Goal: Information Seeking & Learning: Learn about a topic

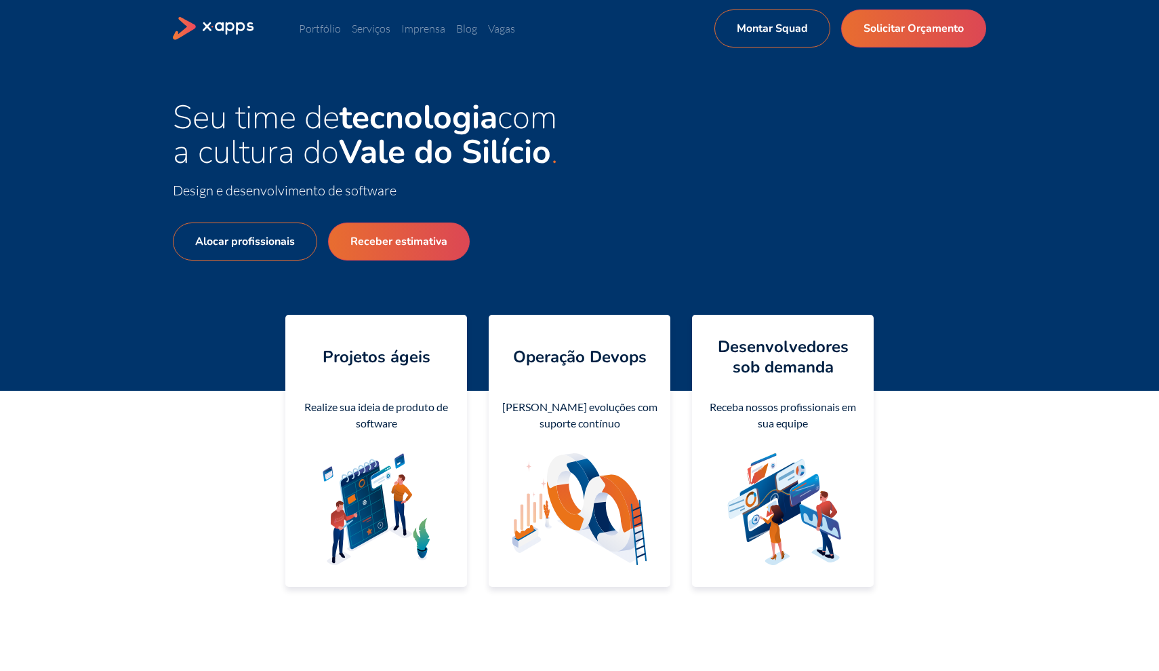
click at [369, 31] on link "Serviços" at bounding box center [371, 29] width 39 height 14
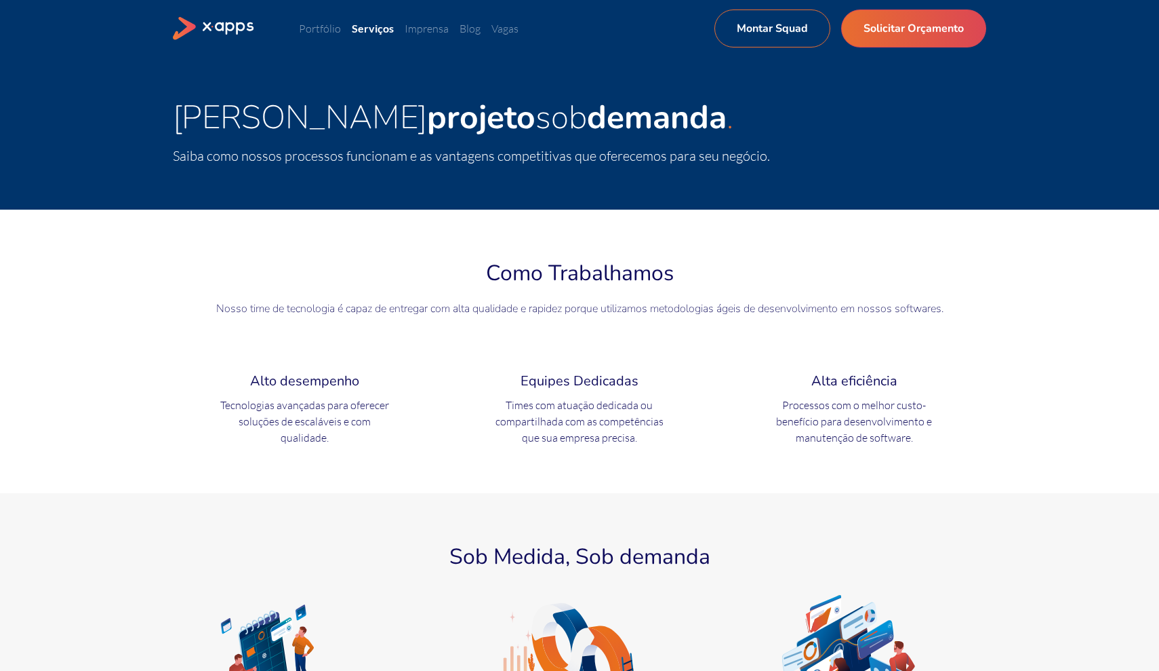
click at [330, 35] on ul "Portfólio Serviços Imprensa Blog Vagas Montar Squad Solicitar Orçamento" at bounding box center [507, 28] width 416 height 16
click at [308, 28] on link "Portfólio" at bounding box center [320, 29] width 42 height 14
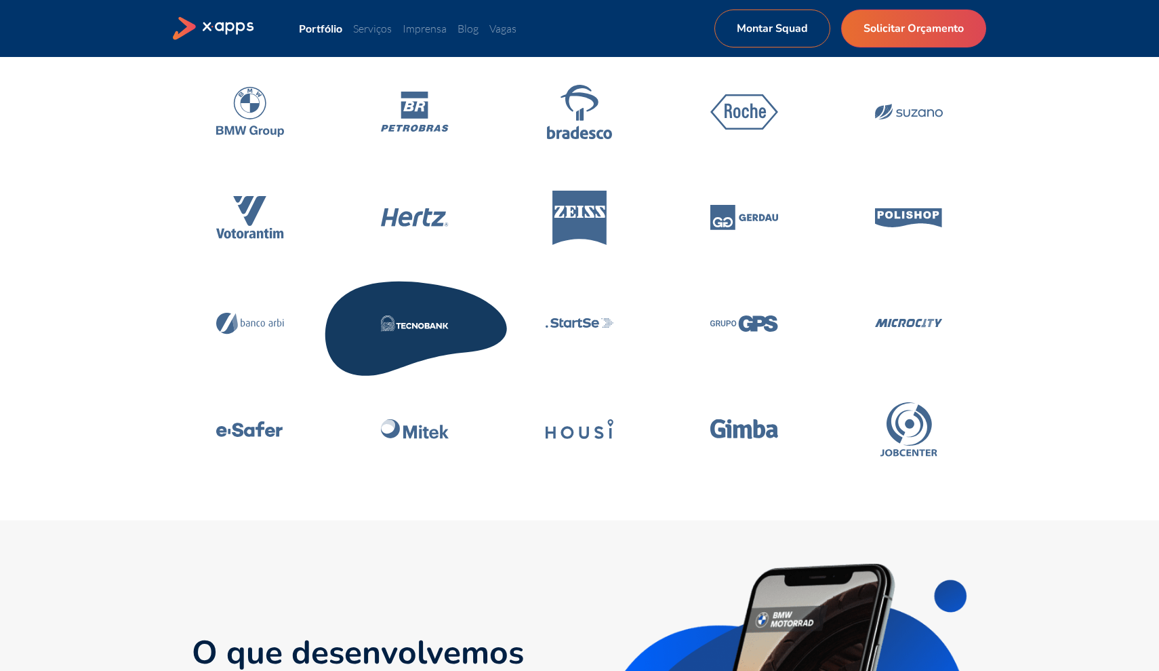
click at [409, 331] on icon at bounding box center [415, 323] width 193 height 115
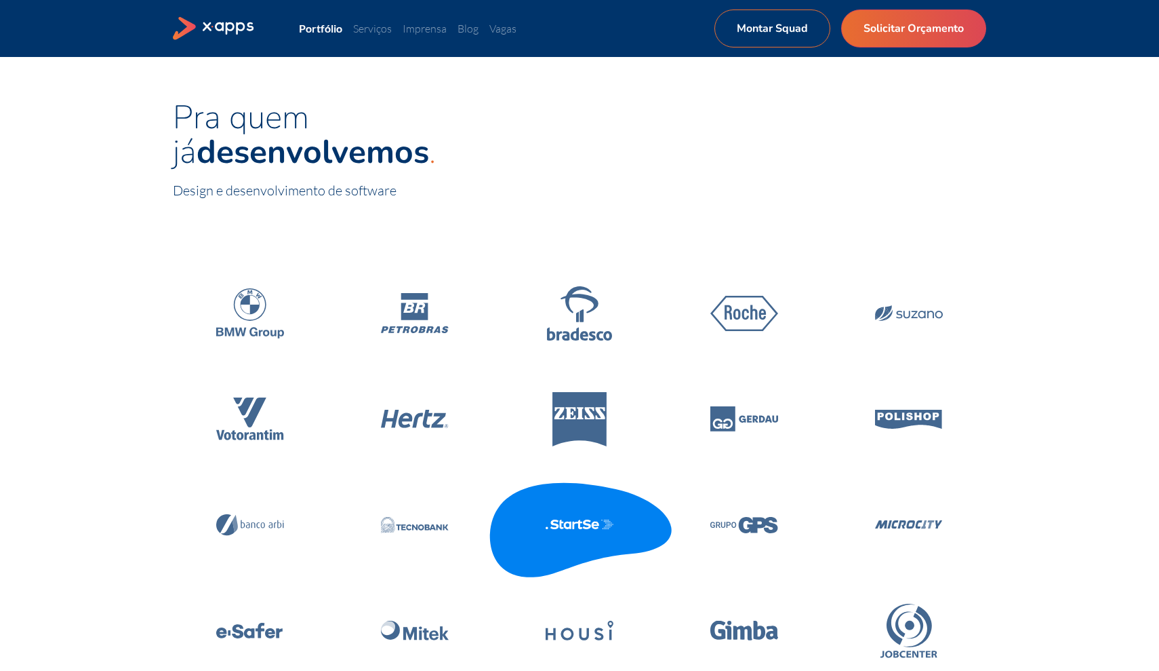
click at [582, 510] on icon at bounding box center [579, 524] width 193 height 115
click at [577, 535] on icon at bounding box center [579, 524] width 193 height 115
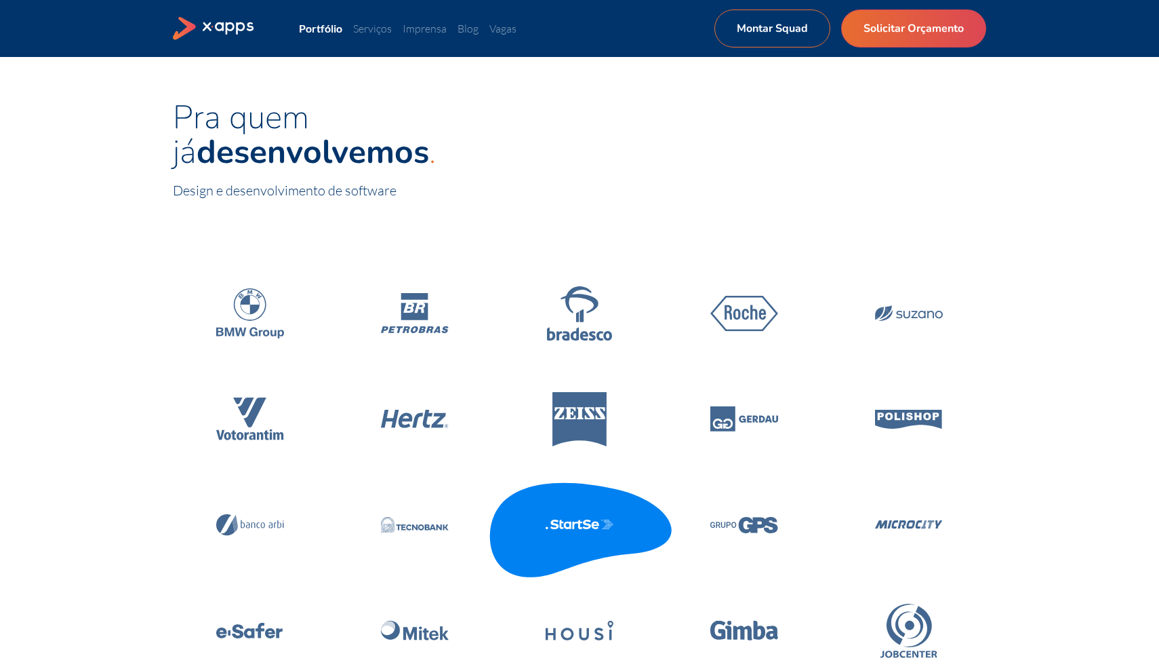
click at [577, 535] on icon at bounding box center [579, 524] width 193 height 115
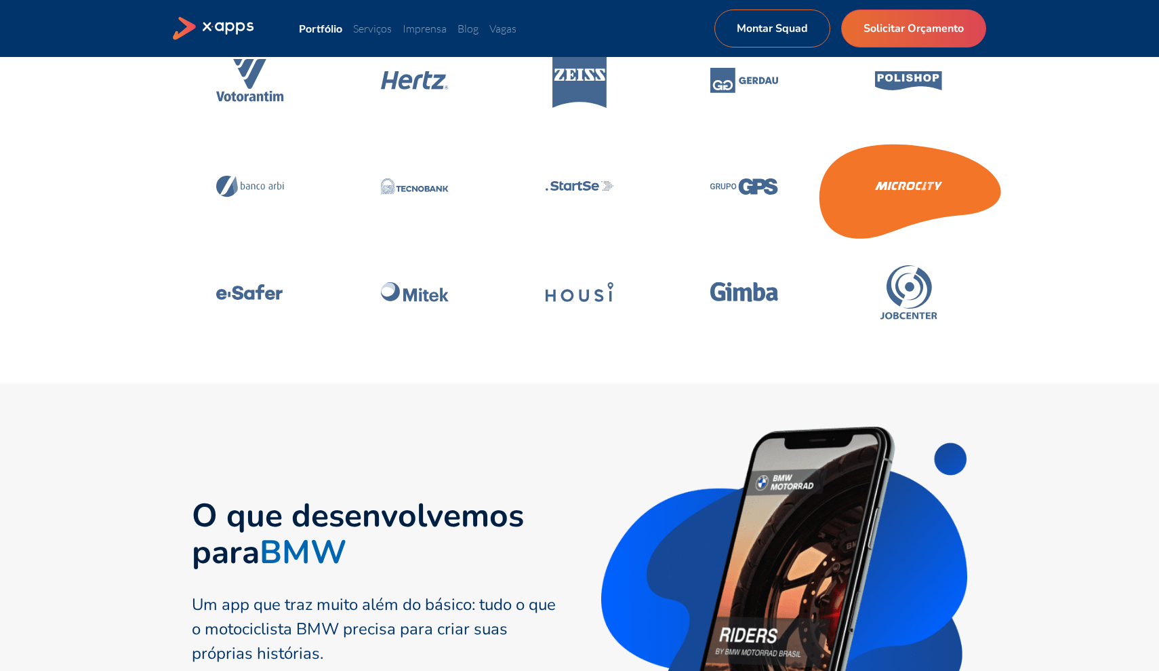
click at [893, 199] on icon at bounding box center [909, 186] width 193 height 115
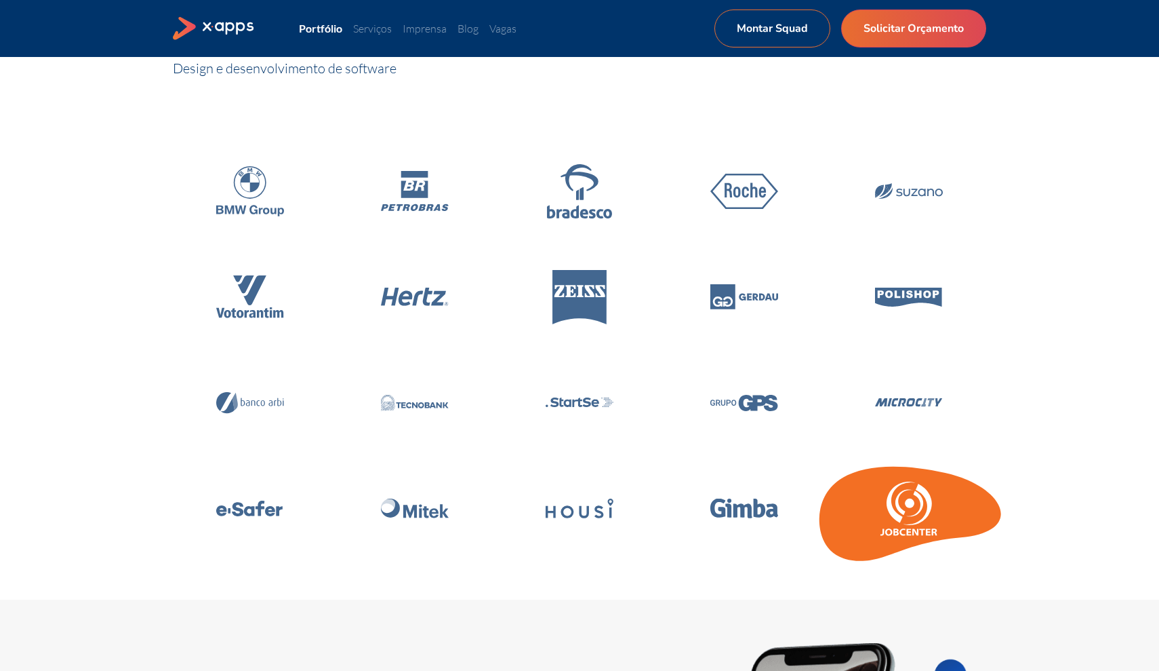
click at [900, 485] on icon at bounding box center [909, 508] width 68 height 54
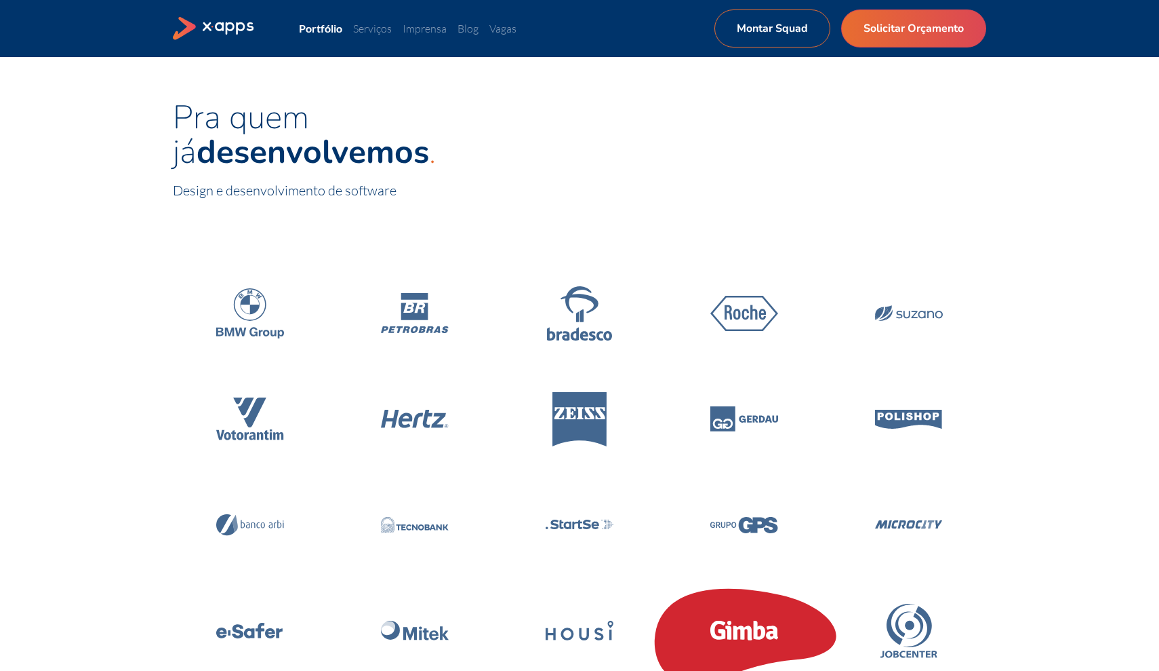
click at [730, 624] on icon at bounding box center [745, 630] width 68 height 20
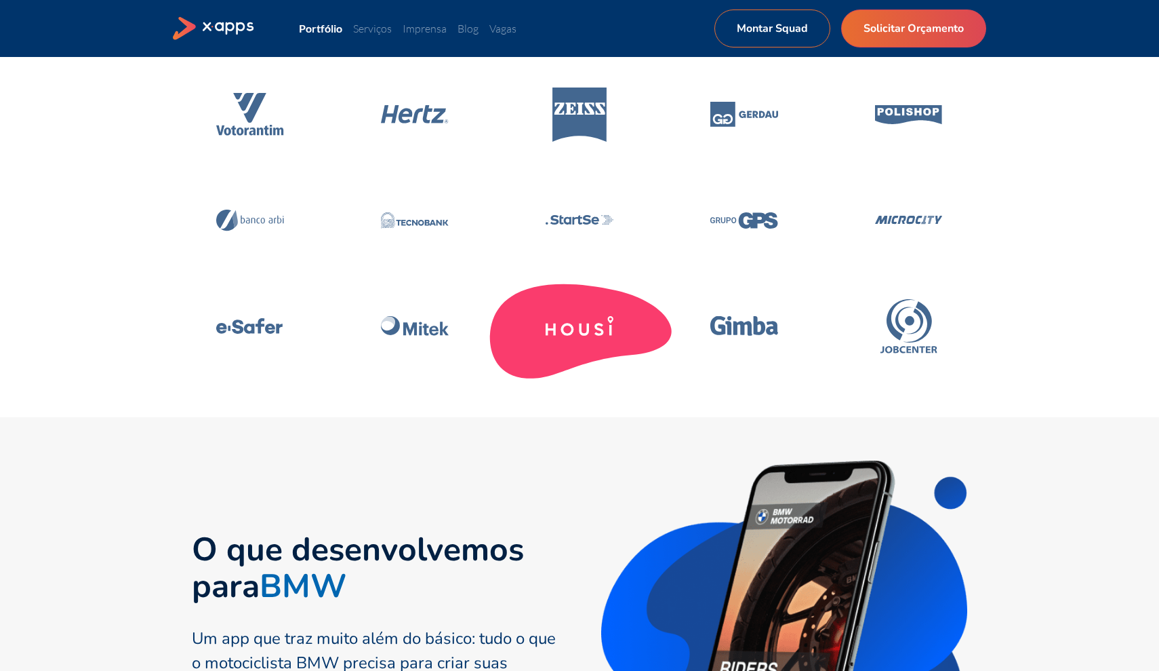
scroll to position [254, 0]
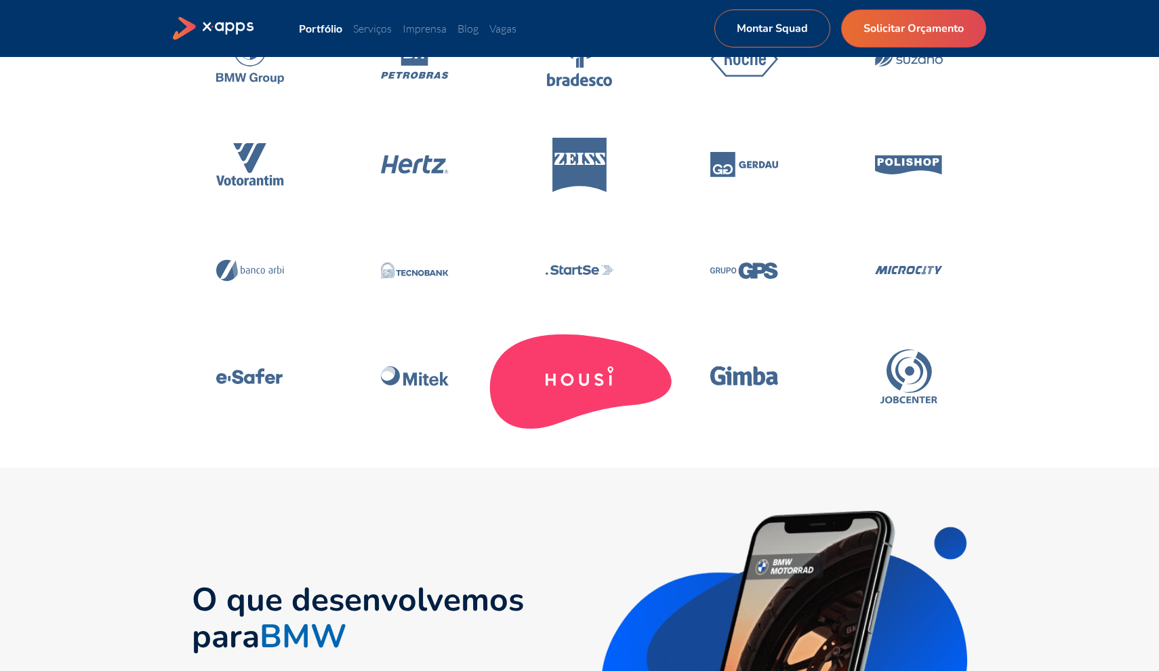
click at [586, 376] on icon at bounding box center [580, 376] width 68 height 20
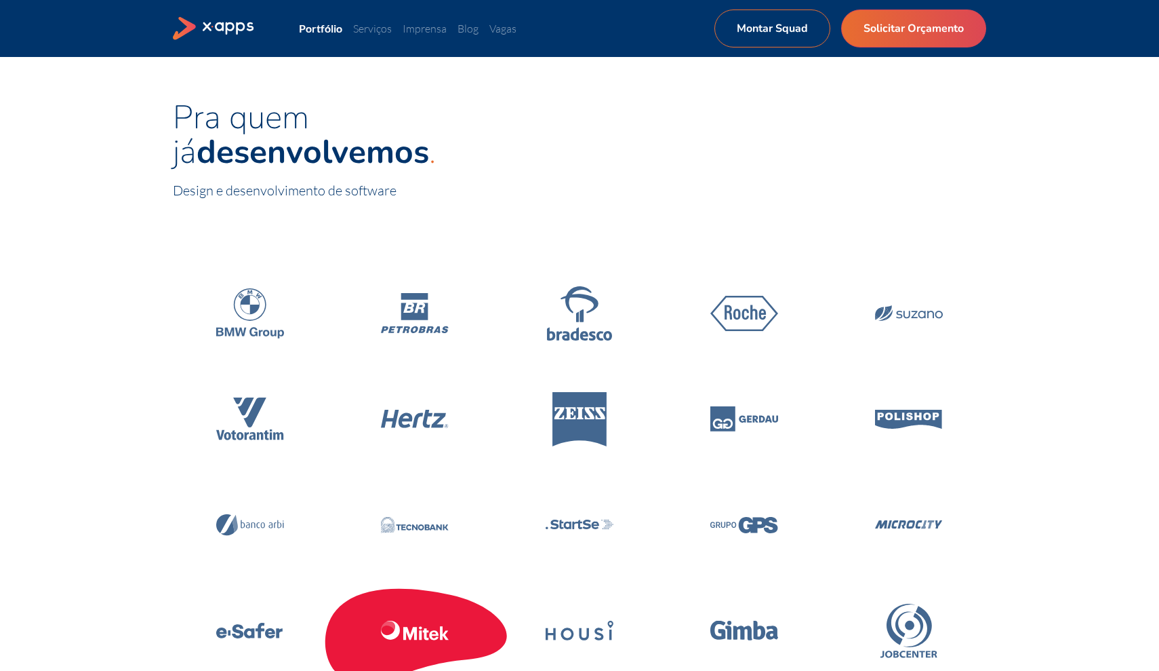
click at [414, 634] on icon at bounding box center [410, 633] width 14 height 13
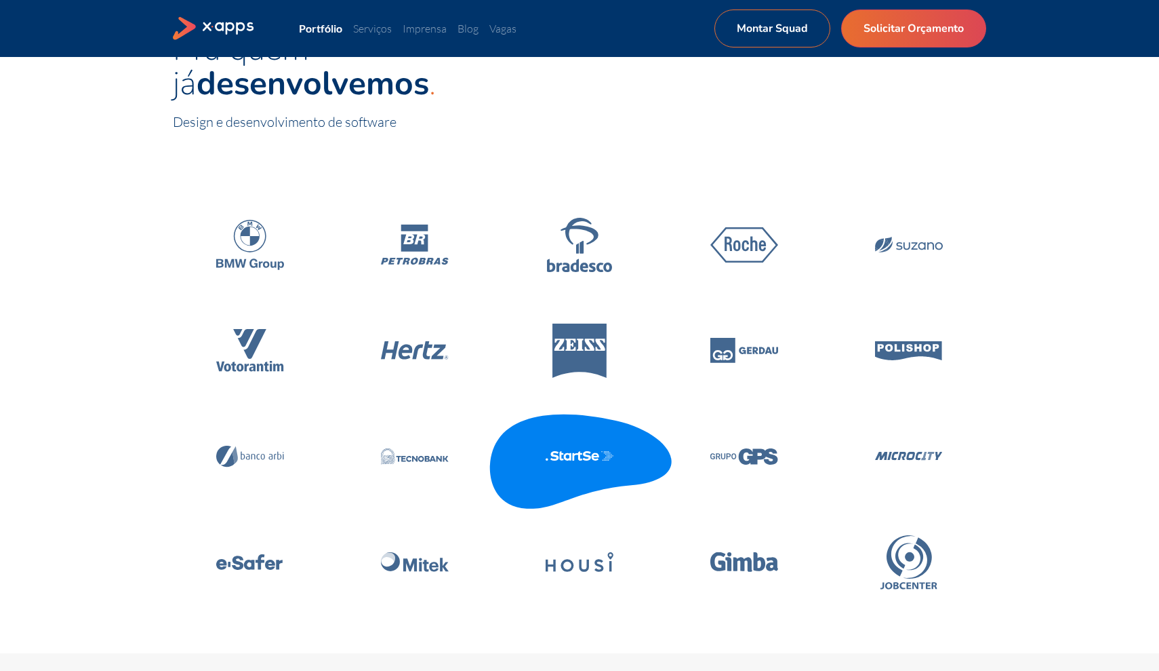
scroll to position [119, 0]
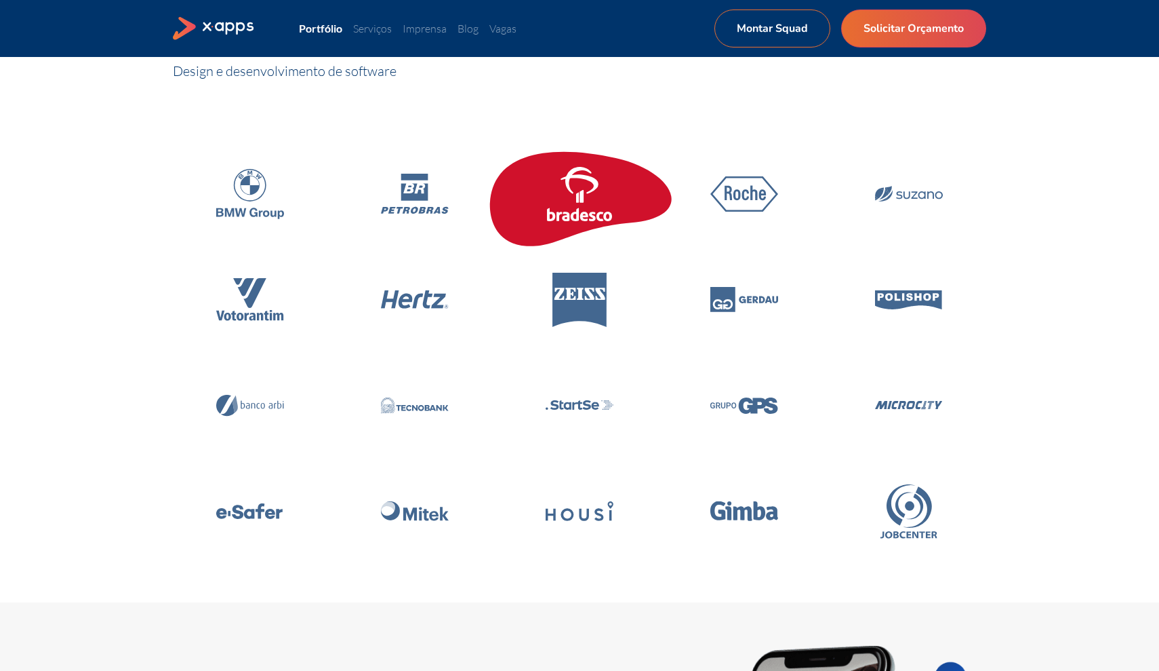
click at [591, 209] on icon at bounding box center [580, 194] width 68 height 54
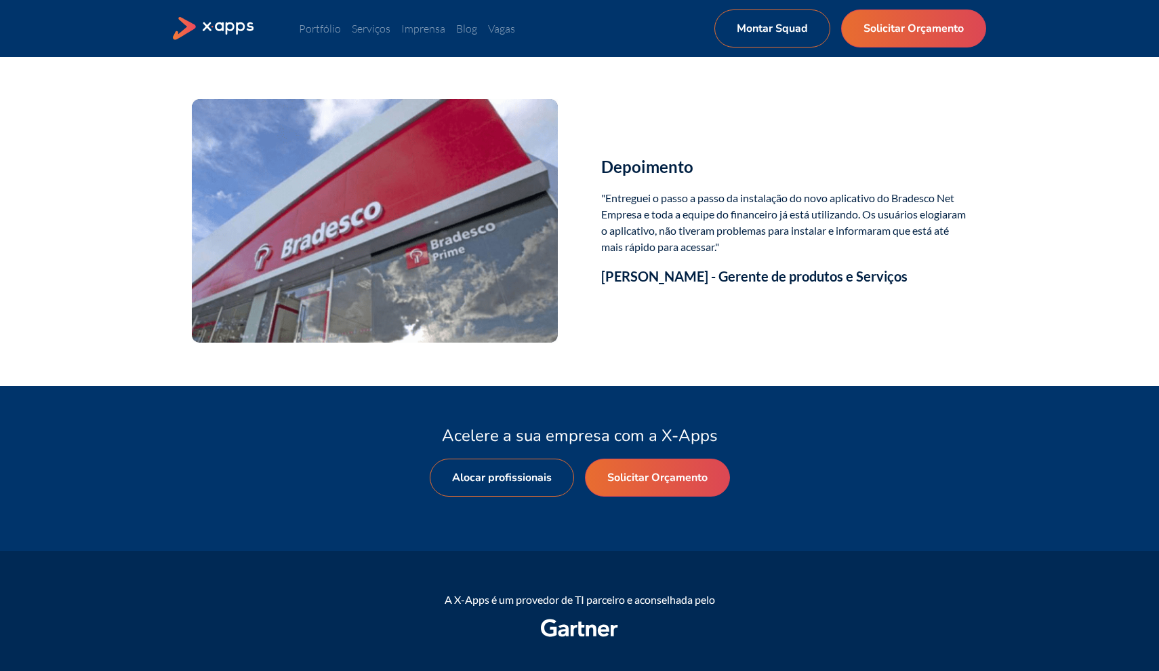
scroll to position [2338, 0]
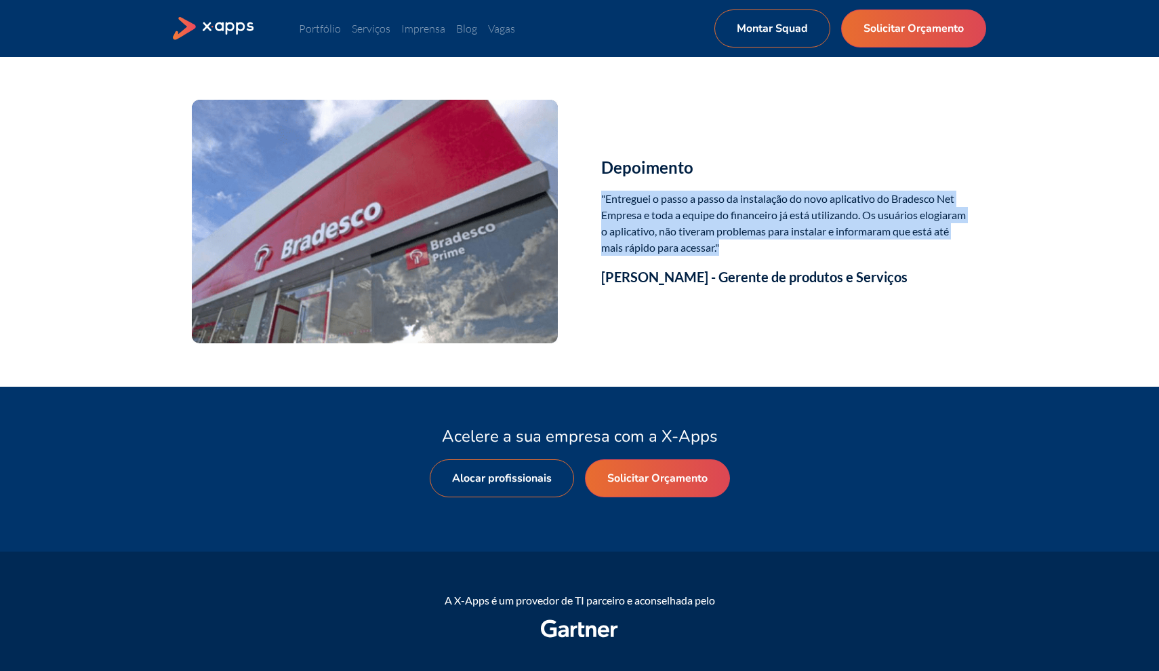
drag, startPoint x: 767, startPoint y: 265, endPoint x: 600, endPoint y: 212, distance: 175.6
click at [600, 212] on div "Depoimento "Entreguei o passo a passo da instalação do novo aplicativo do Brade…" at bounding box center [580, 221] width 814 height 243
click at [666, 234] on p ""Entreguei o passo a passo da instalação do novo aplicativo do Bradesco Net Emp…" at bounding box center [784, 223] width 366 height 65
drag, startPoint x: 596, startPoint y: 213, endPoint x: 802, endPoint y: 269, distance: 213.7
click at [802, 269] on div "Depoimento "Entreguei o passo a passo da instalação do novo aplicativo do Brade…" at bounding box center [580, 221] width 814 height 243
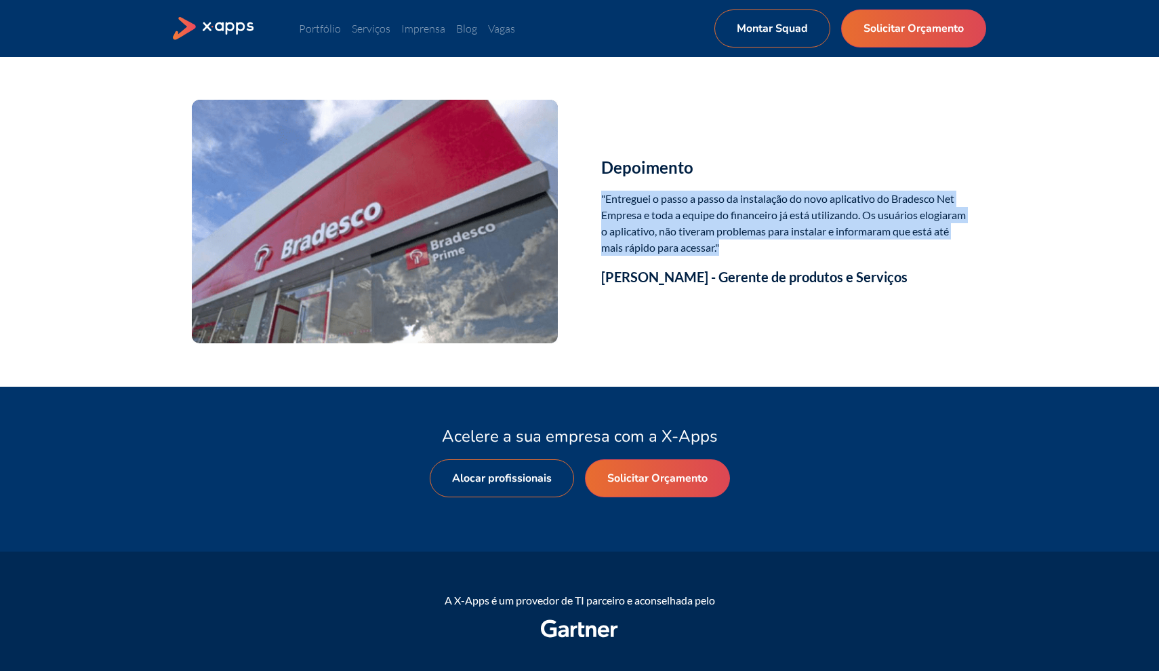
copy p ""Entreguei o passo a passo da instalação do novo aplicativo do Bradesco Net Emp…"
click at [357, 28] on link "Serviços" at bounding box center [371, 29] width 39 height 14
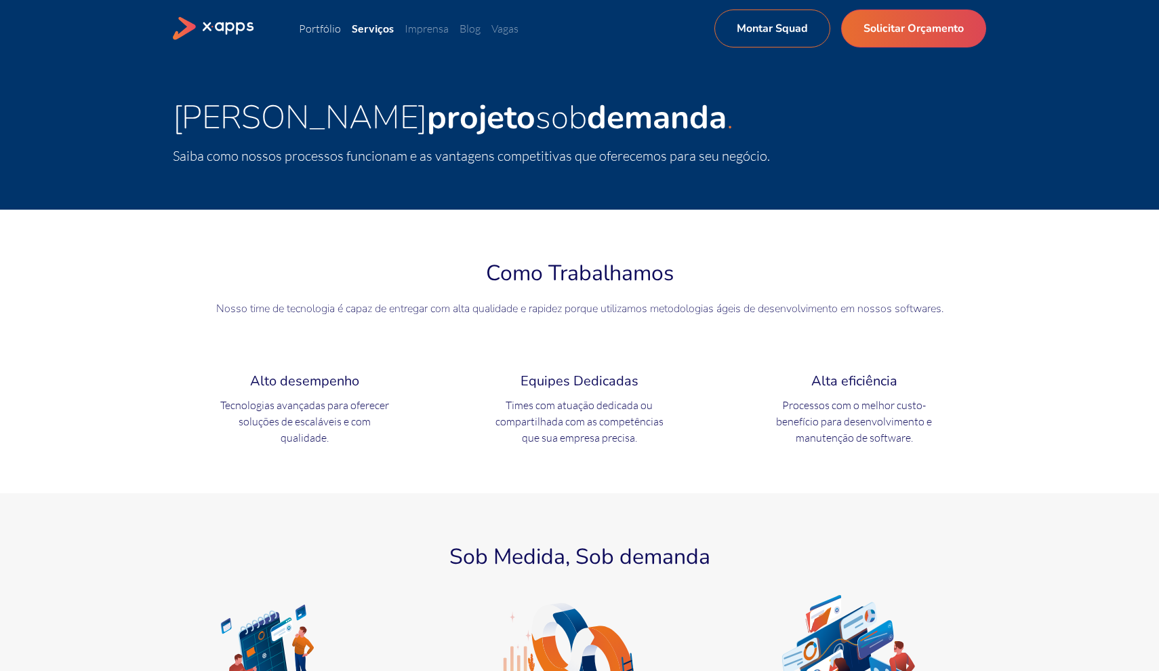
click at [324, 24] on link "Portfólio" at bounding box center [320, 29] width 42 height 14
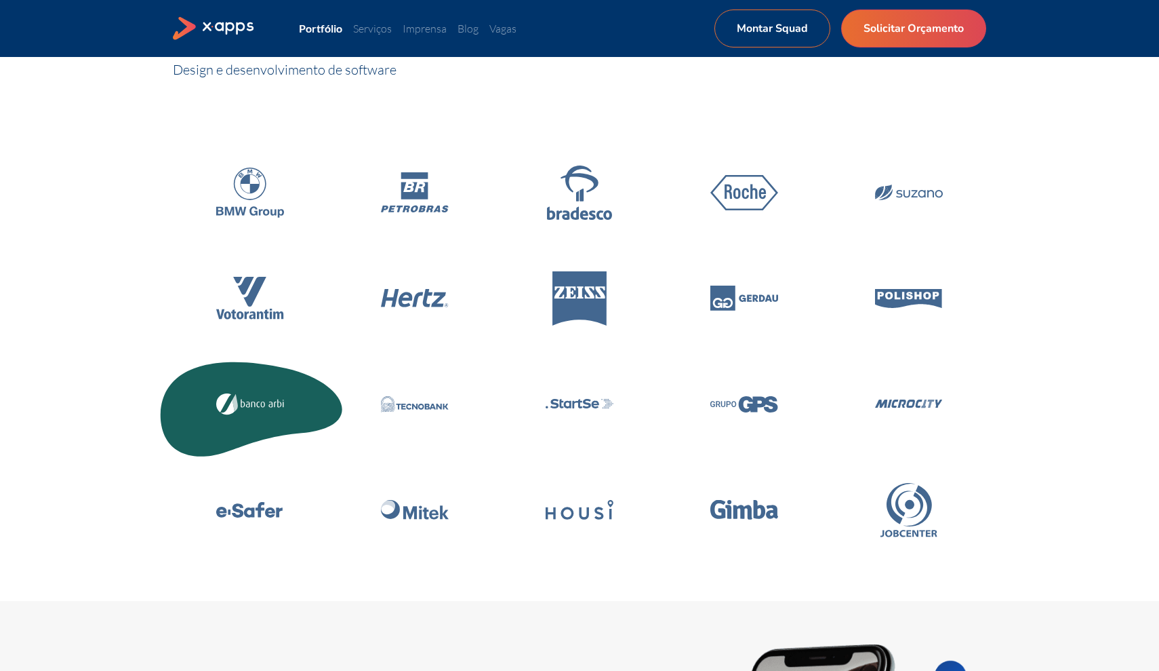
scroll to position [206, 0]
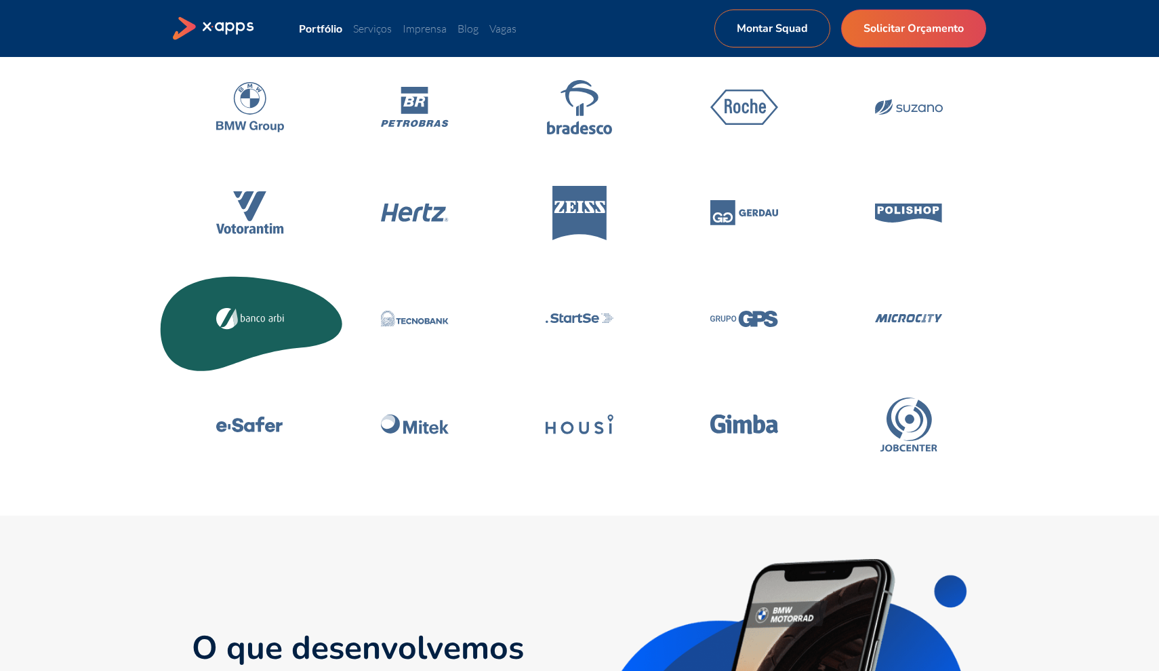
click at [266, 317] on icon at bounding box center [250, 319] width 68 height 22
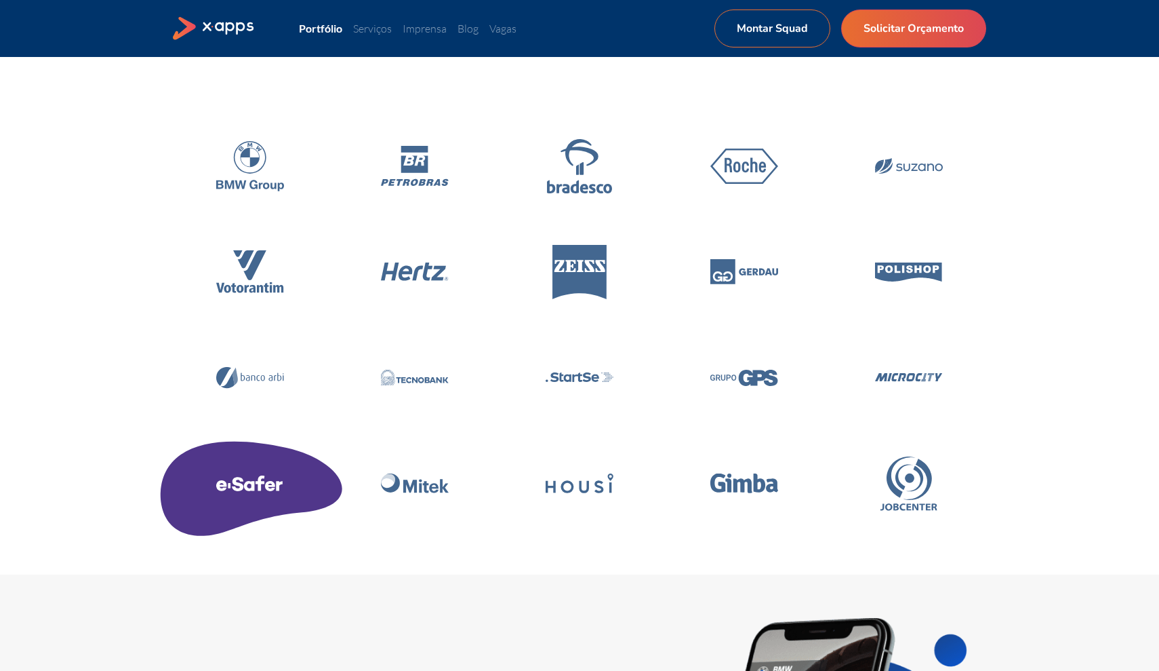
click at [253, 477] on icon at bounding box center [250, 483] width 68 height 16
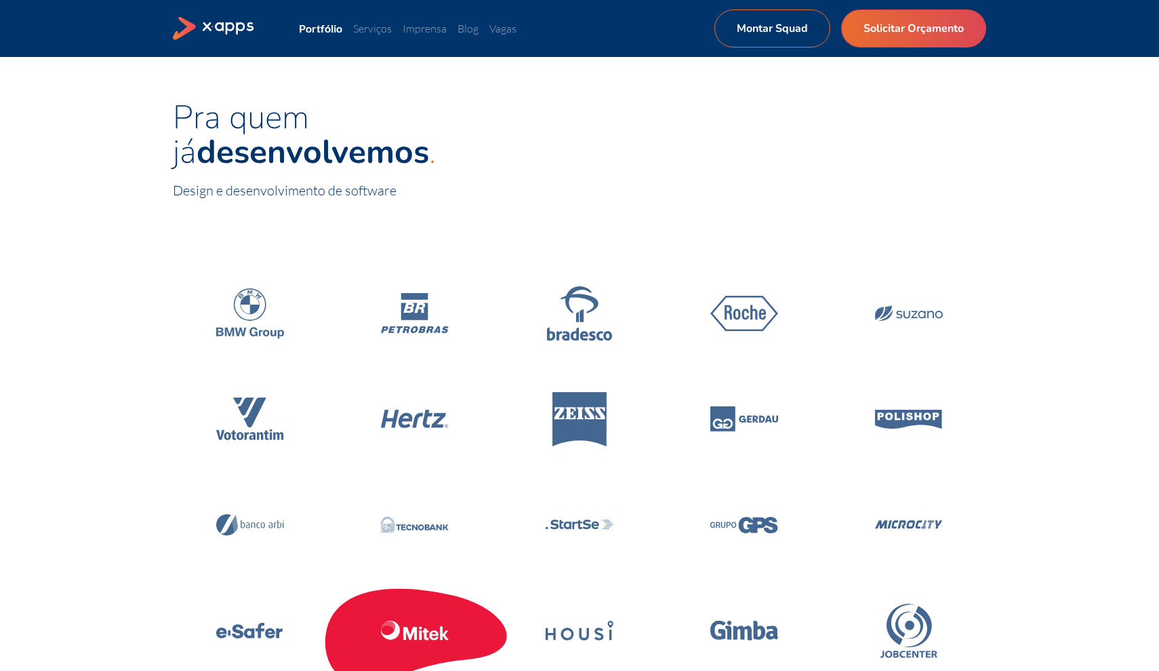
click at [399, 620] on icon at bounding box center [415, 630] width 68 height 20
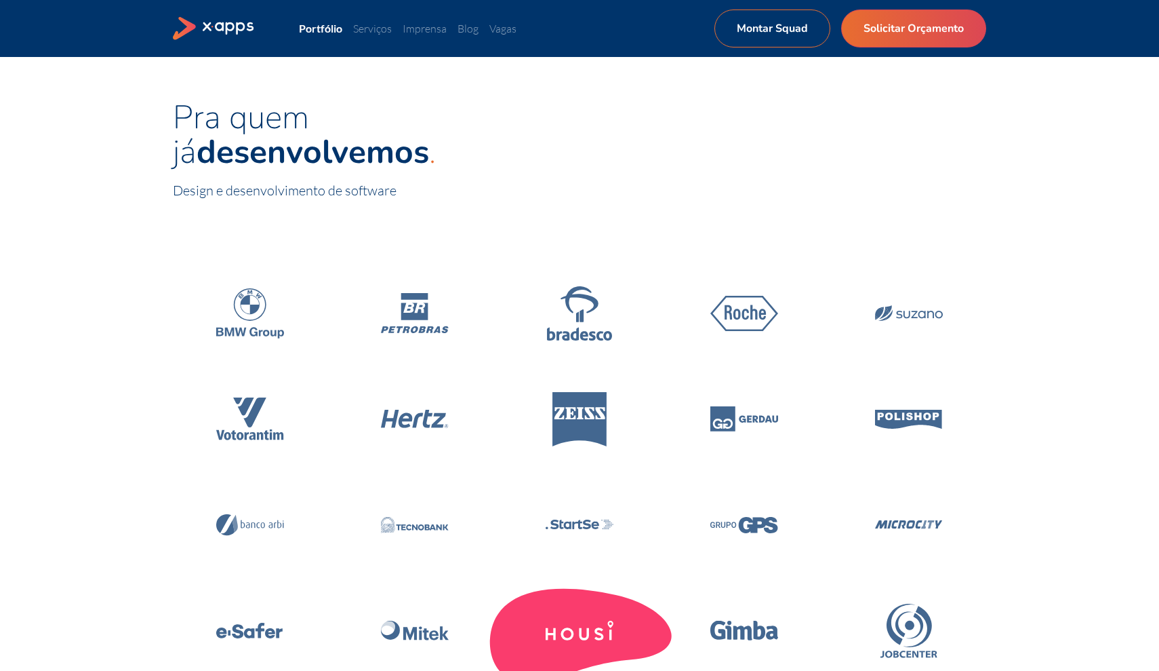
click at [570, 633] on icon at bounding box center [580, 630] width 68 height 20
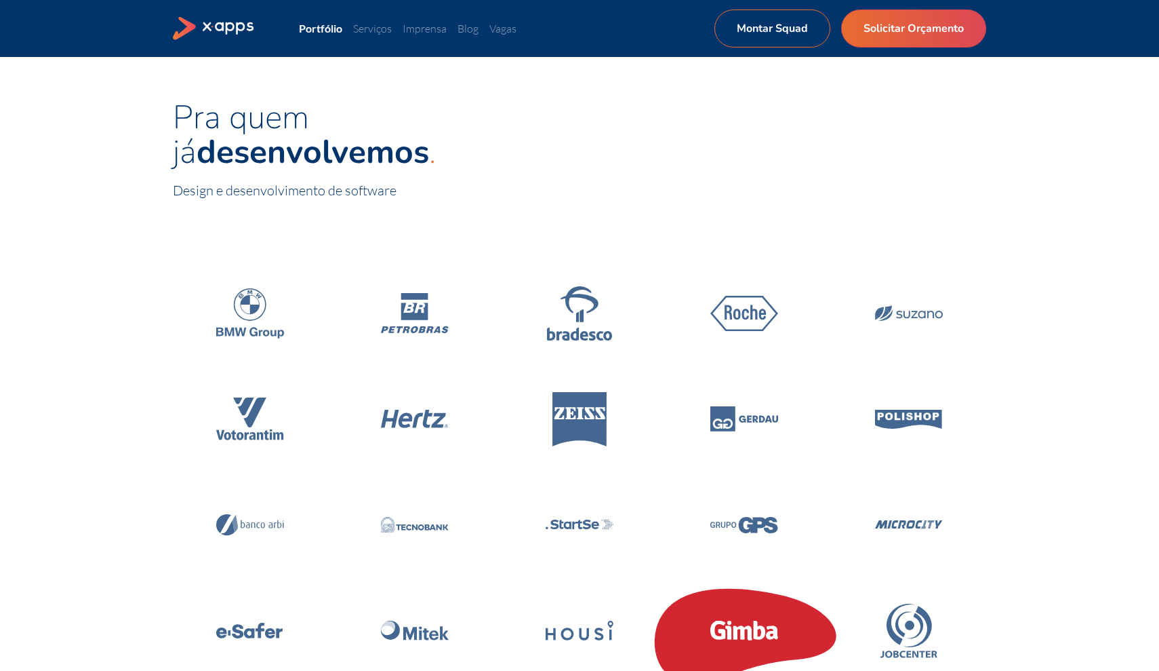
click at [760, 636] on icon at bounding box center [760, 629] width 12 height 19
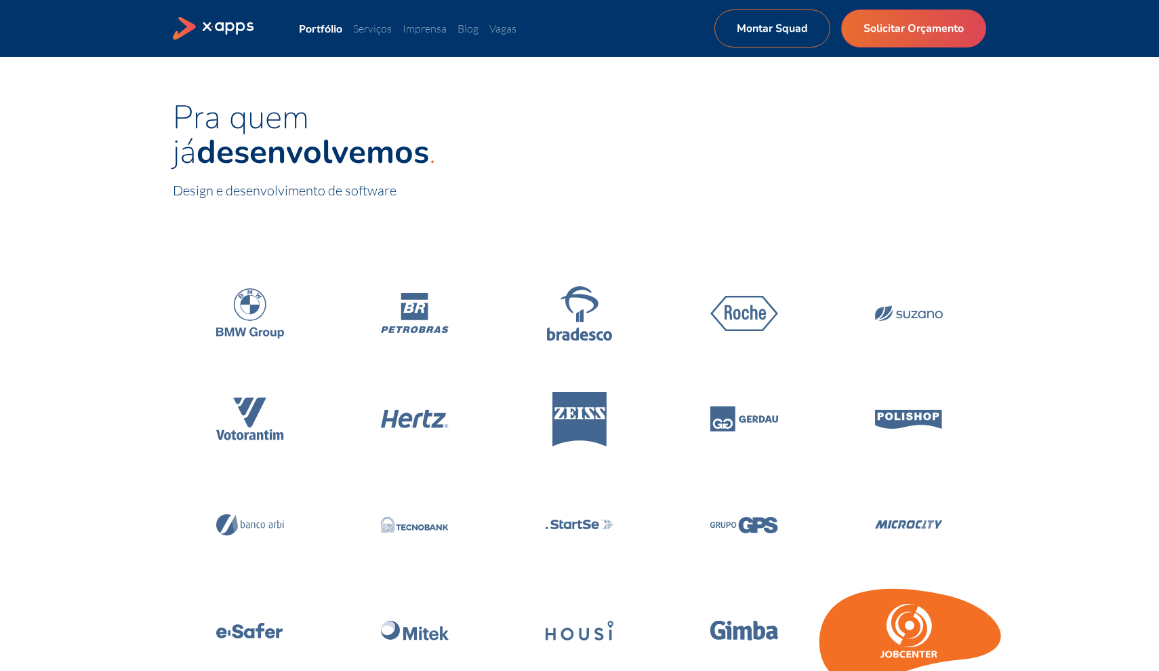
click at [899, 639] on icon at bounding box center [909, 624] width 45 height 43
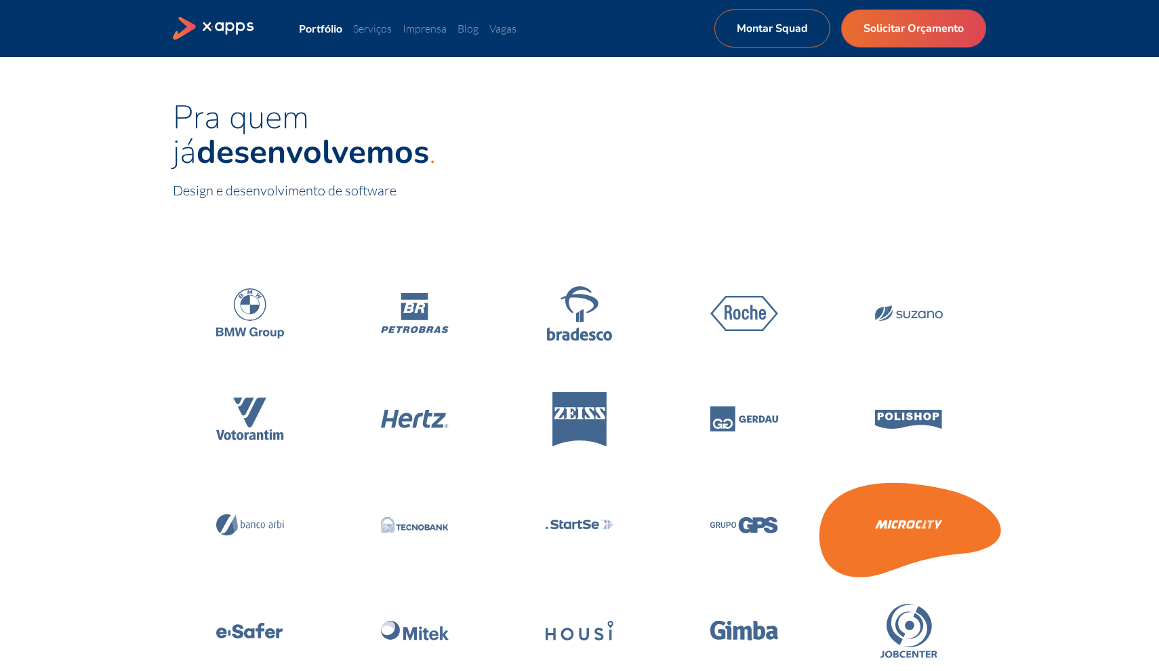
click at [889, 561] on icon at bounding box center [909, 524] width 193 height 115
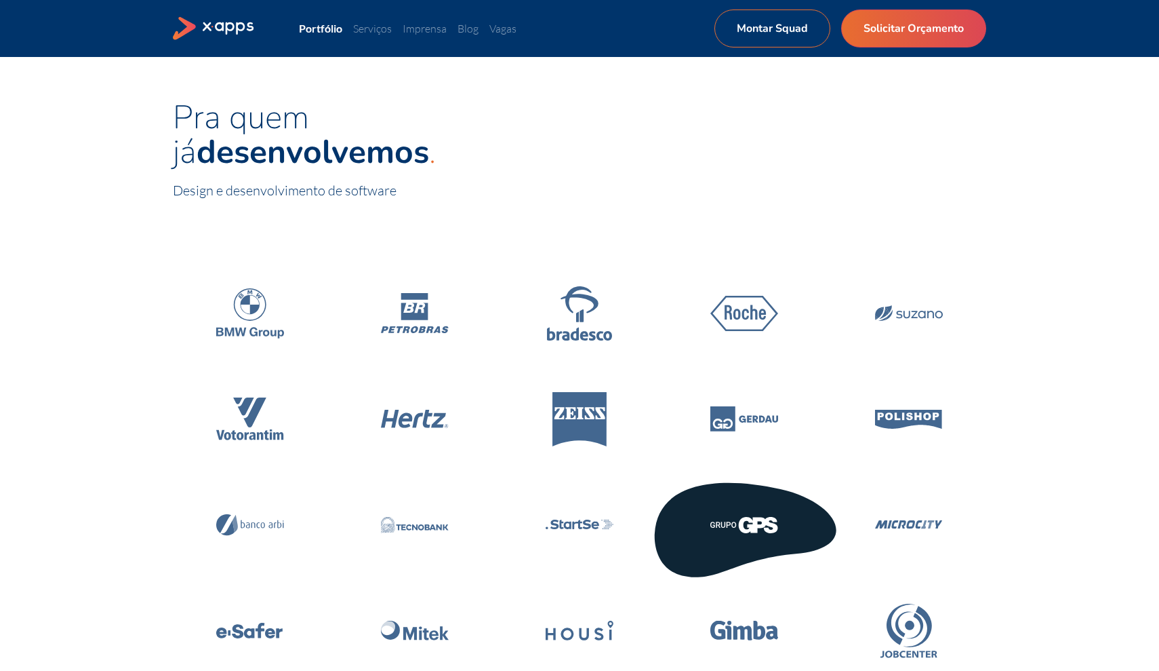
click at [731, 532] on icon at bounding box center [744, 524] width 193 height 115
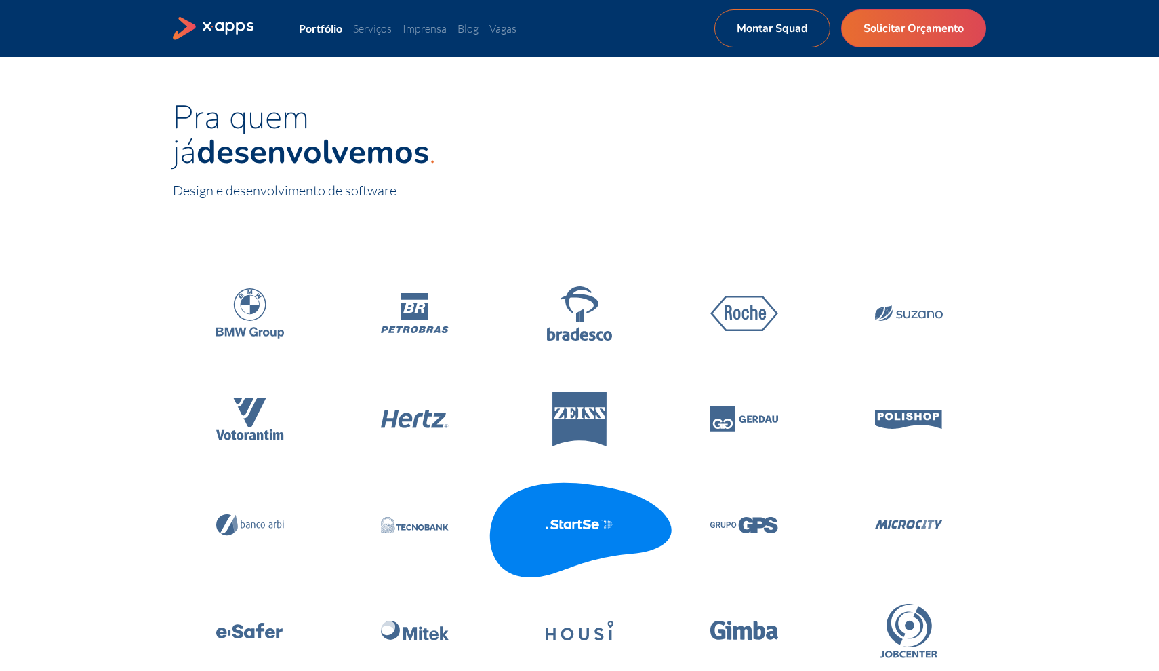
click at [594, 519] on icon at bounding box center [580, 524] width 68 height 10
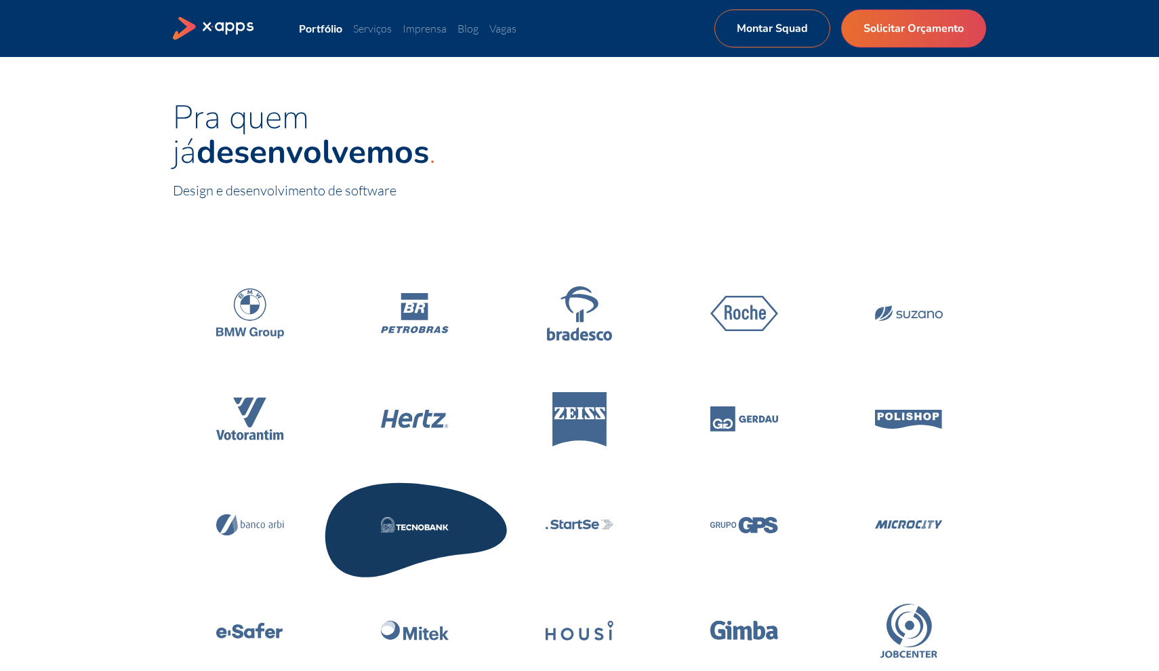
click at [435, 519] on icon at bounding box center [415, 525] width 68 height 16
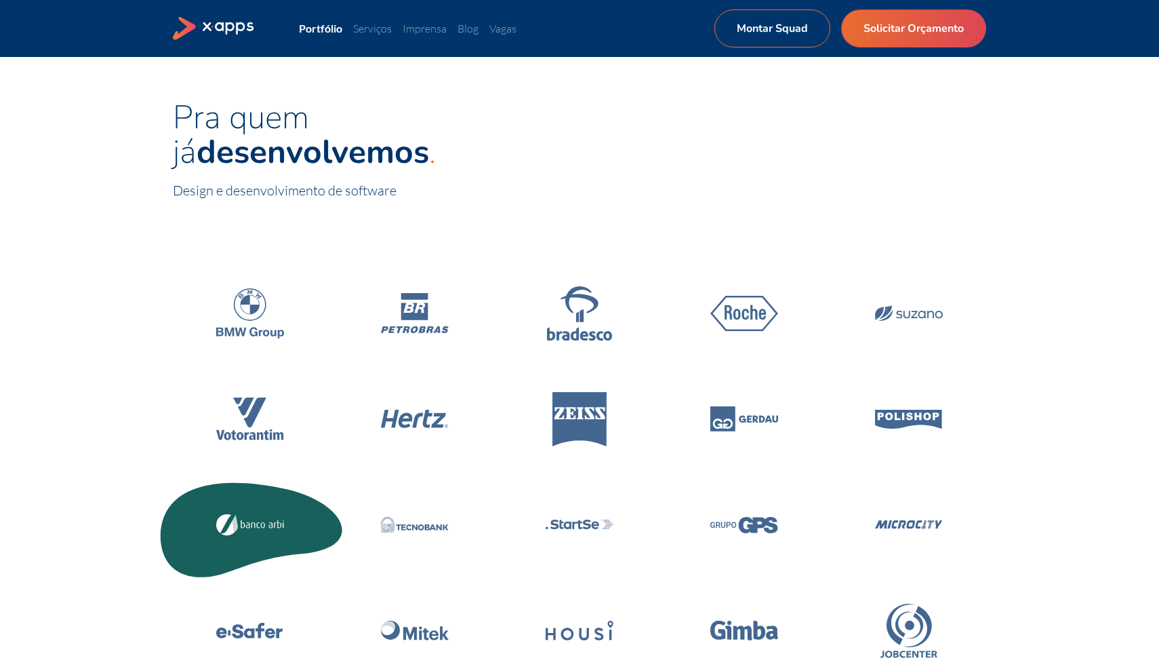
click at [296, 519] on icon at bounding box center [250, 524] width 193 height 115
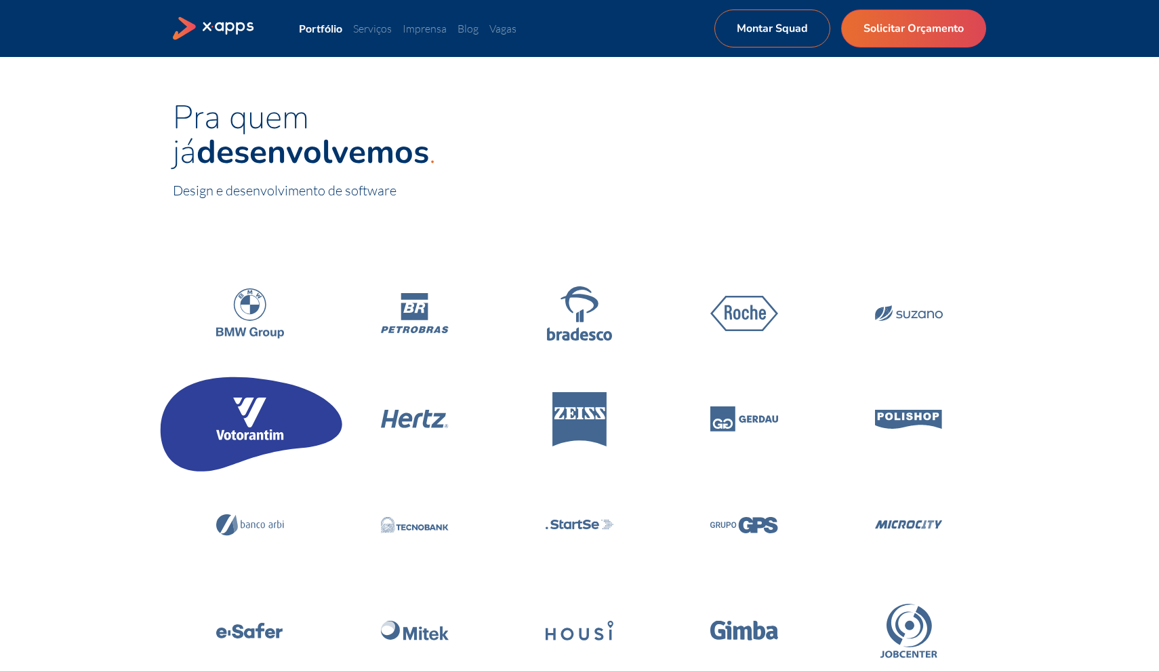
click at [252, 376] on icon at bounding box center [250, 418] width 193 height 115
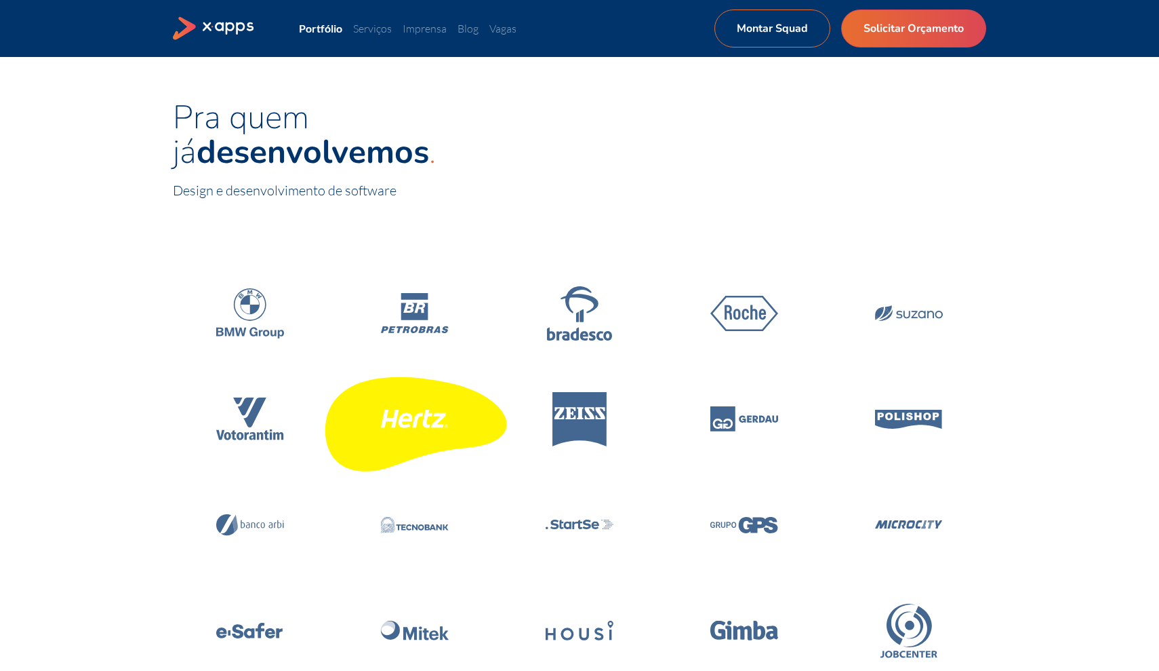
click at [433, 414] on icon at bounding box center [415, 419] width 68 height 18
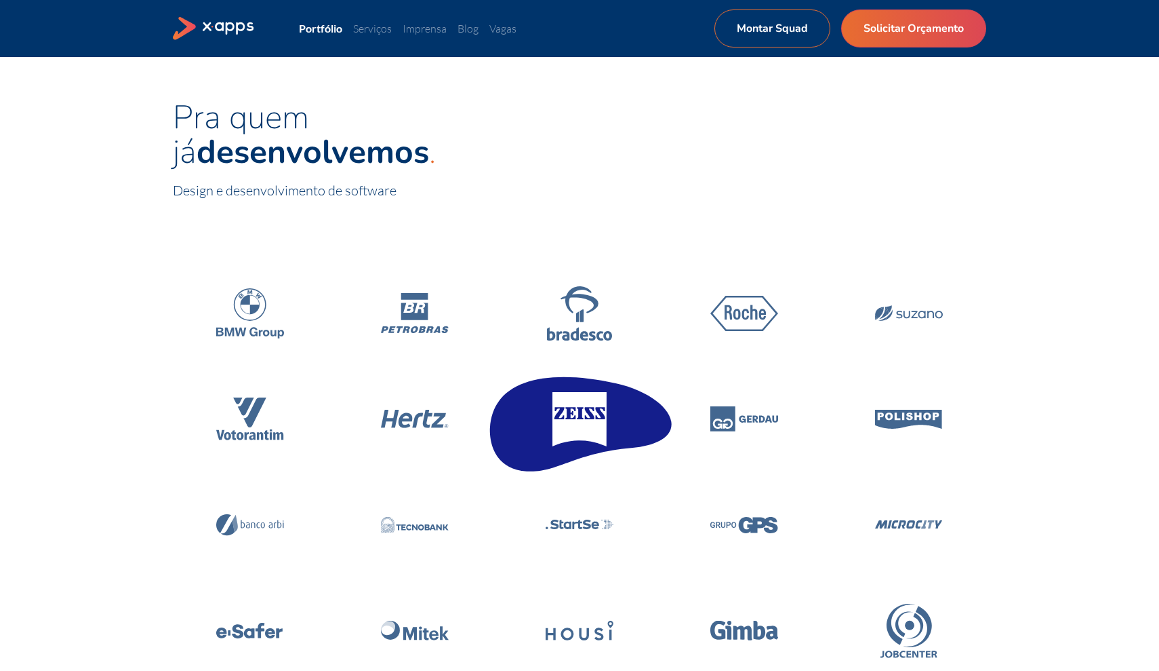
click at [601, 417] on icon at bounding box center [580, 419] width 68 height 54
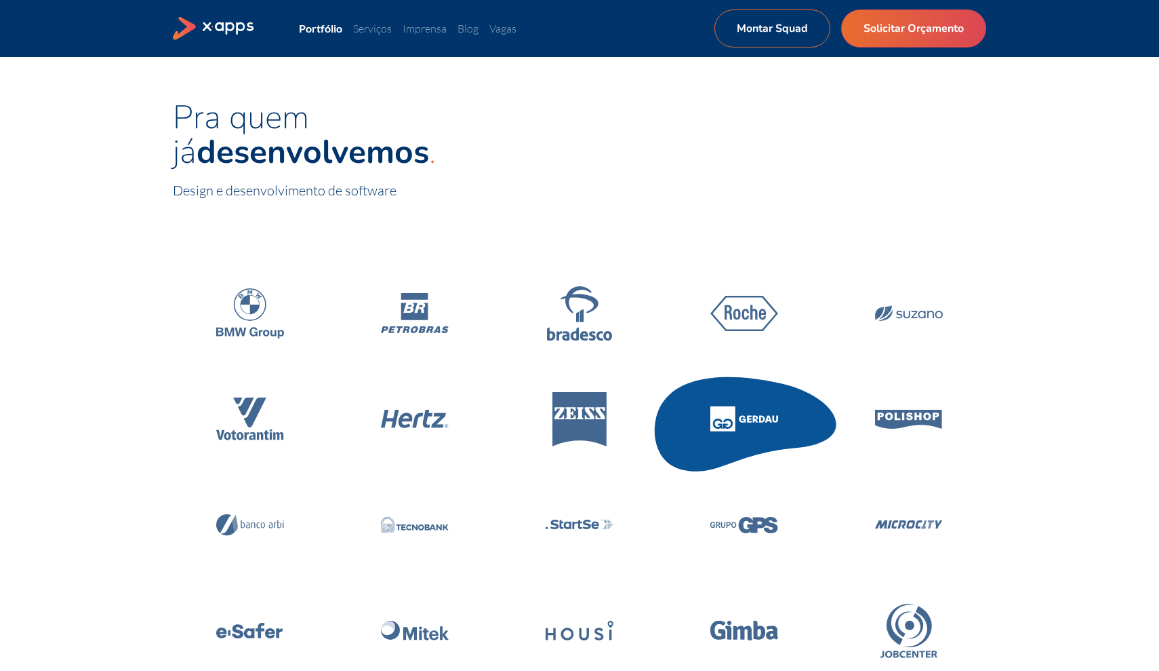
click at [766, 414] on icon at bounding box center [745, 418] width 68 height 25
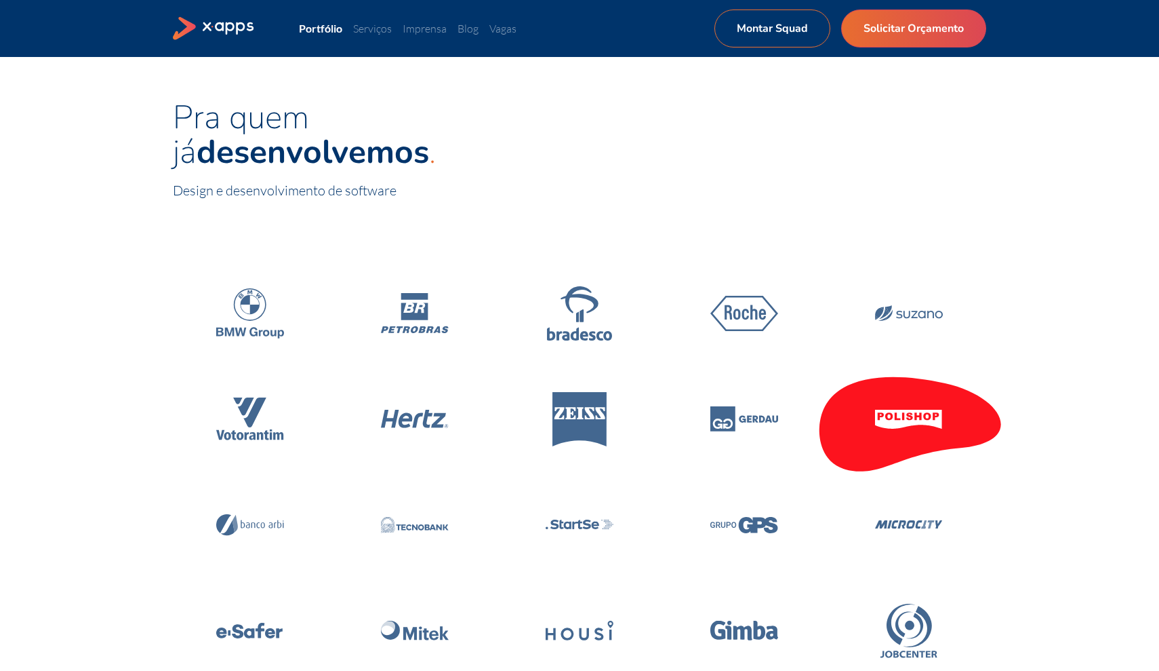
click at [915, 413] on icon at bounding box center [909, 419] width 68 height 19
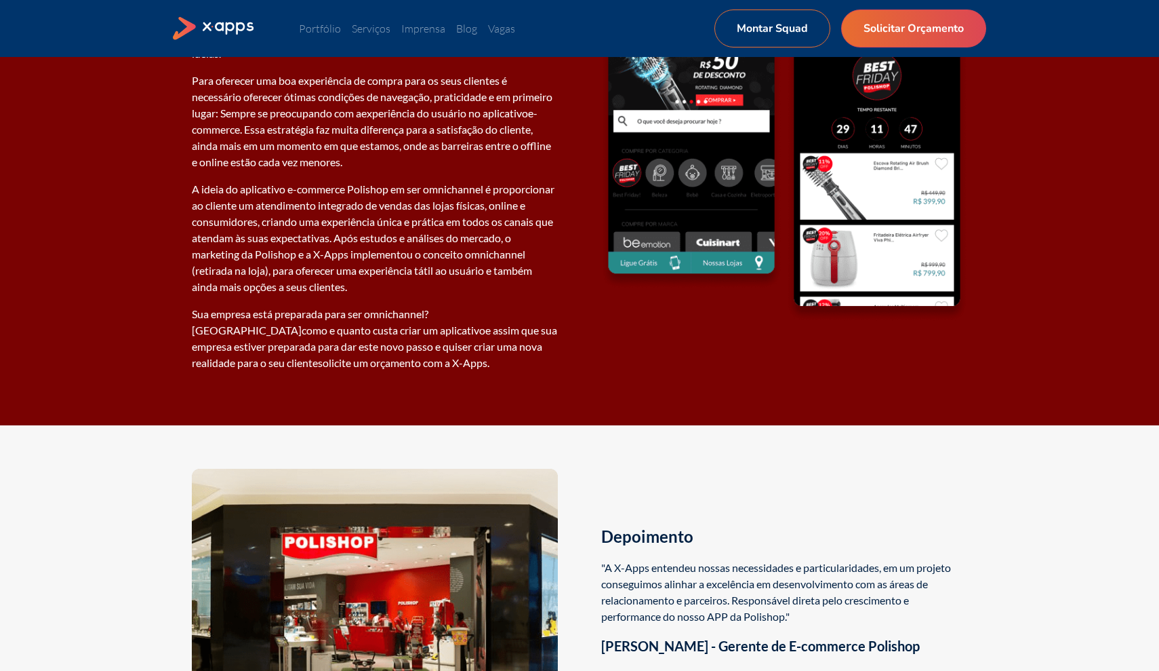
scroll to position [1866, 0]
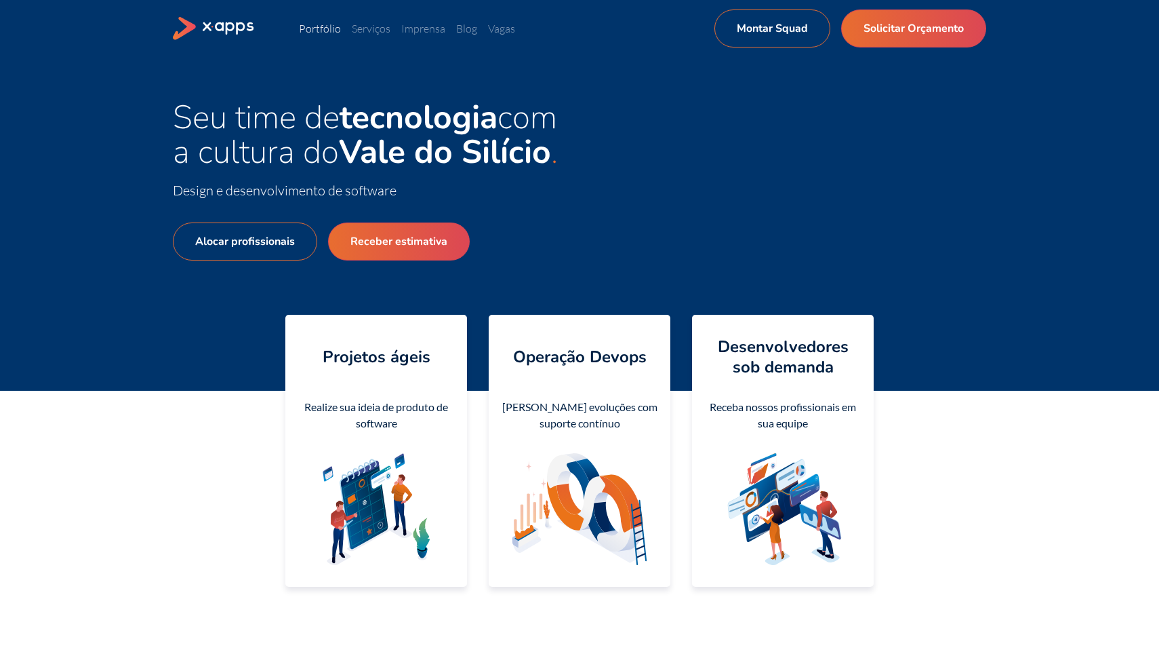
click at [323, 26] on link "Portfólio" at bounding box center [320, 29] width 42 height 14
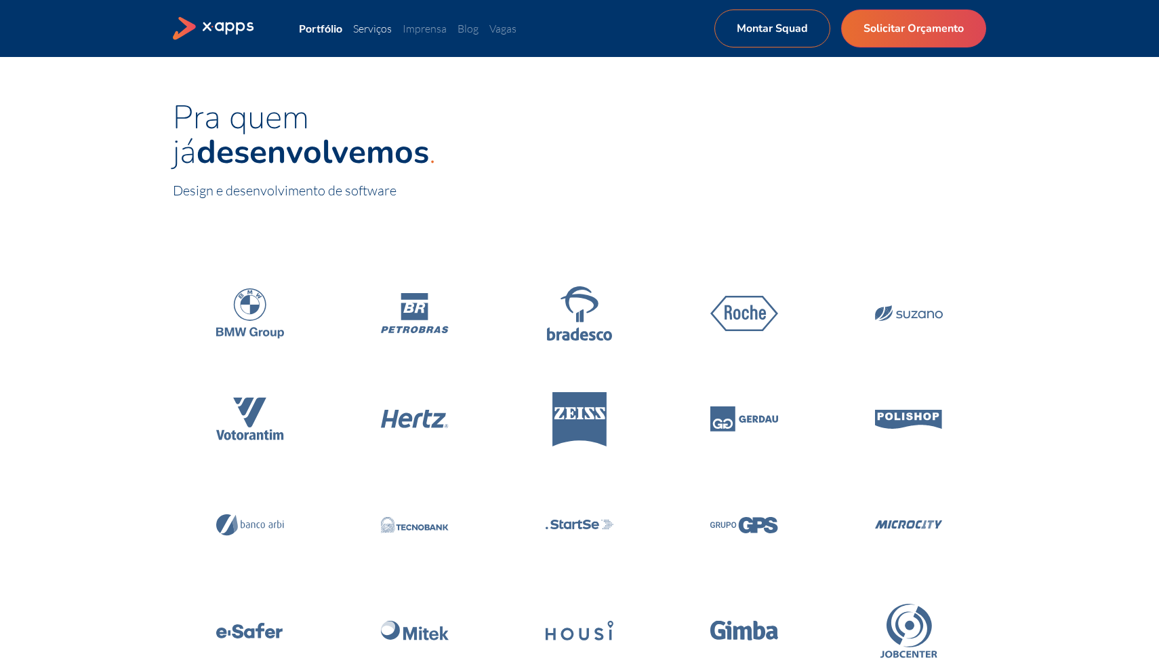
click at [386, 31] on link "Serviços" at bounding box center [372, 29] width 39 height 14
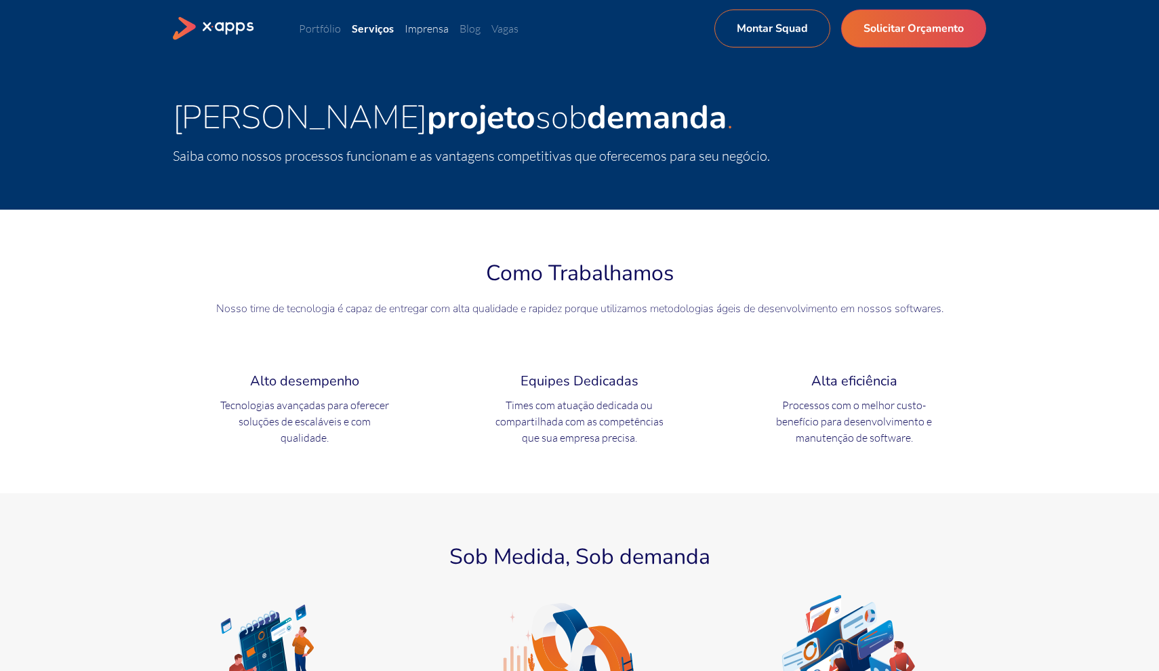
click at [431, 28] on link "Imprensa" at bounding box center [427, 29] width 44 height 14
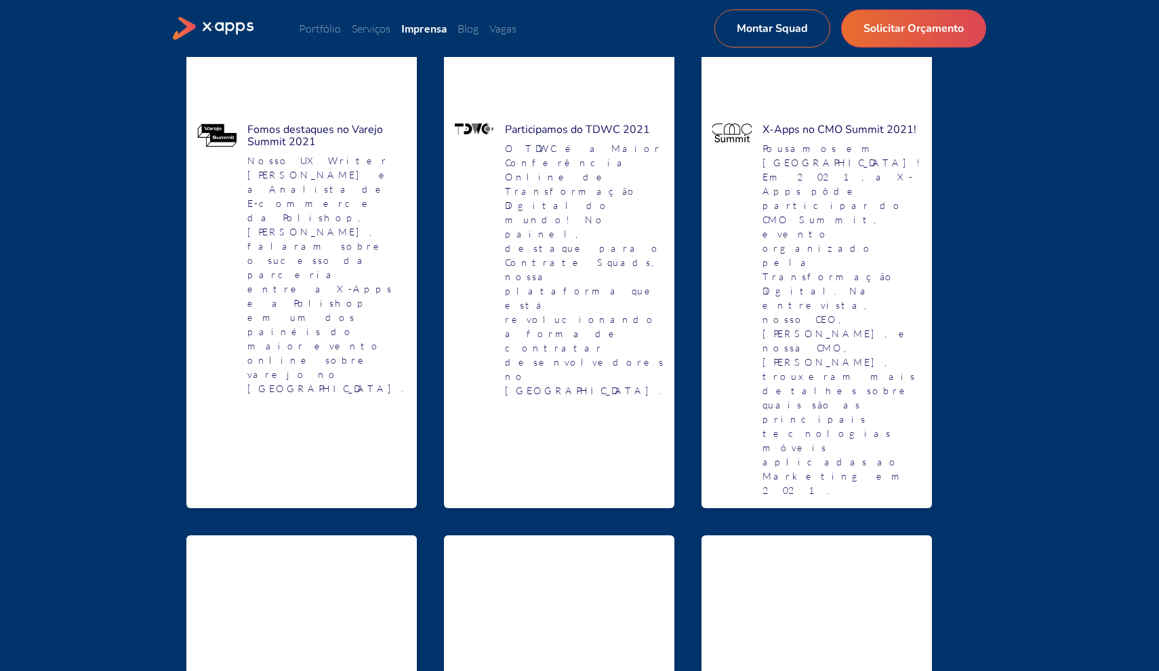
scroll to position [273, 0]
